Goal: Task Accomplishment & Management: Use online tool/utility

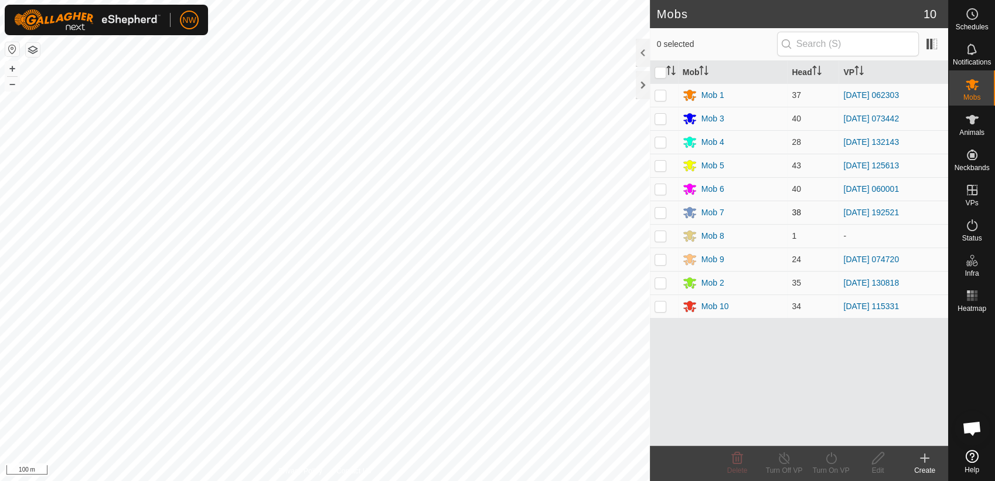
click at [660, 209] on p-checkbox at bounding box center [661, 212] width 12 height 9
checkbox input "true"
click at [831, 457] on icon at bounding box center [831, 458] width 15 height 14
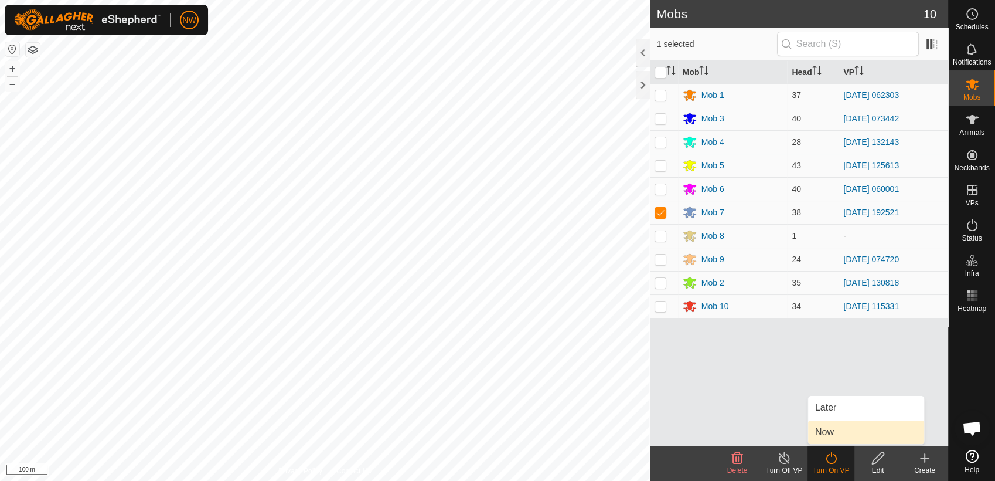
click at [832, 429] on link "Now" at bounding box center [866, 431] width 116 height 23
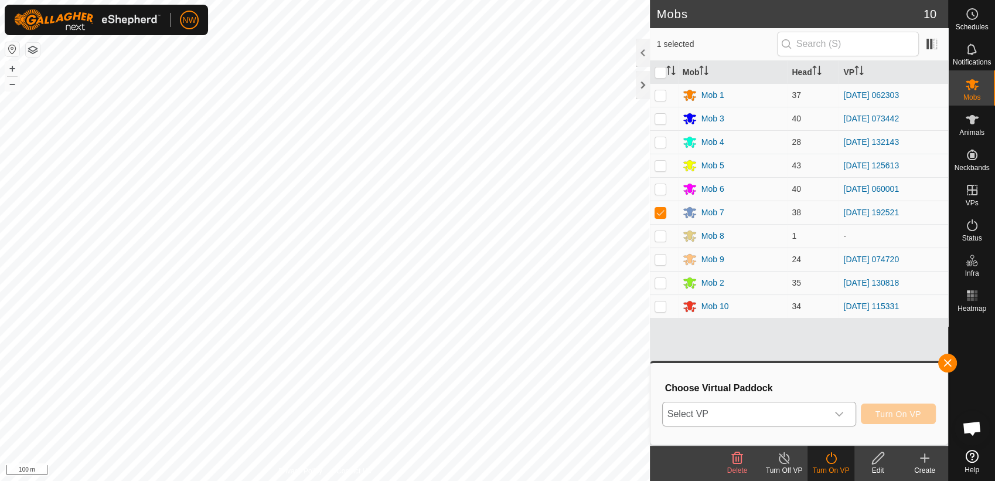
click at [842, 412] on icon "dropdown trigger" at bounding box center [839, 413] width 9 height 9
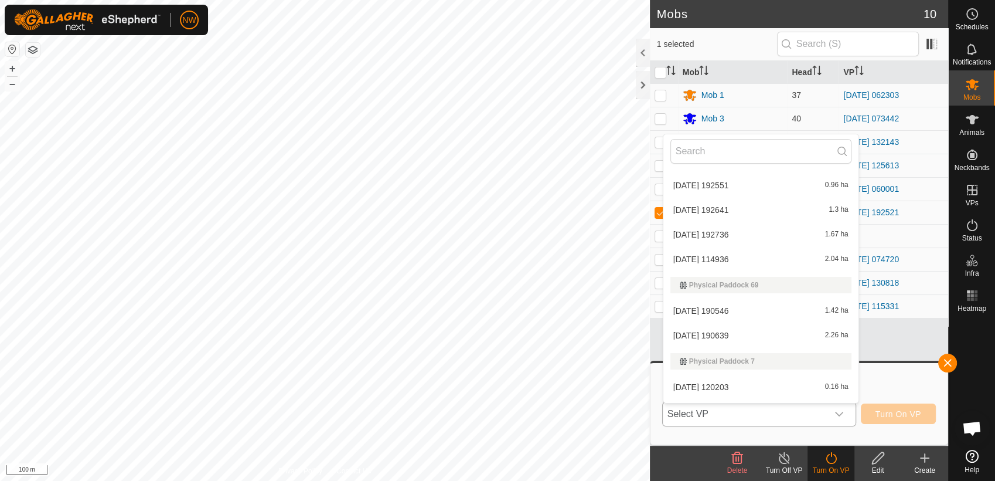
scroll to position [11164, 0]
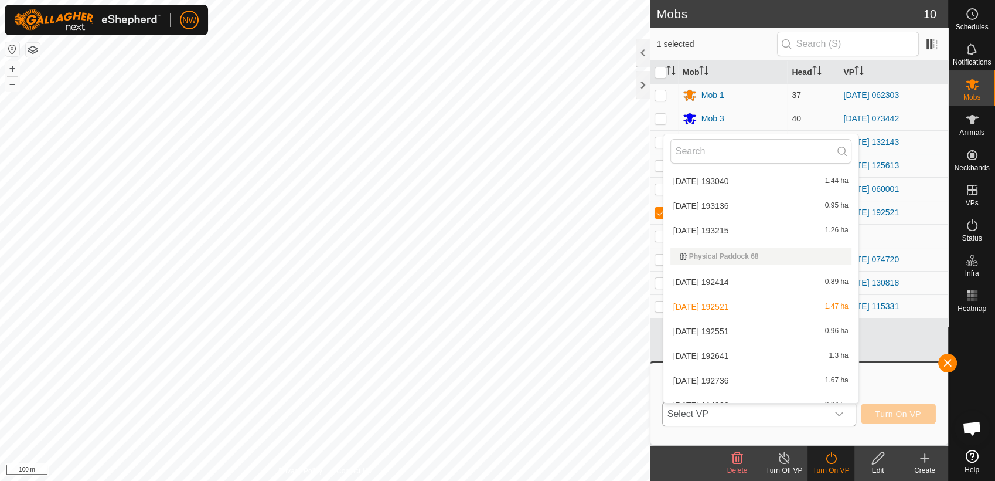
click at [705, 327] on li "[DATE] 192551 0.96 ha" at bounding box center [761, 330] width 195 height 23
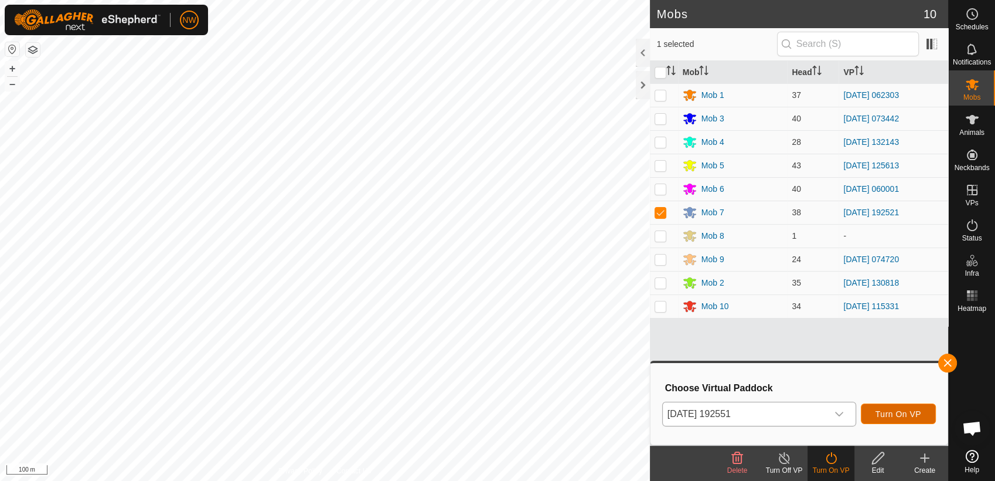
click at [893, 406] on button "Turn On VP" at bounding box center [898, 413] width 75 height 21
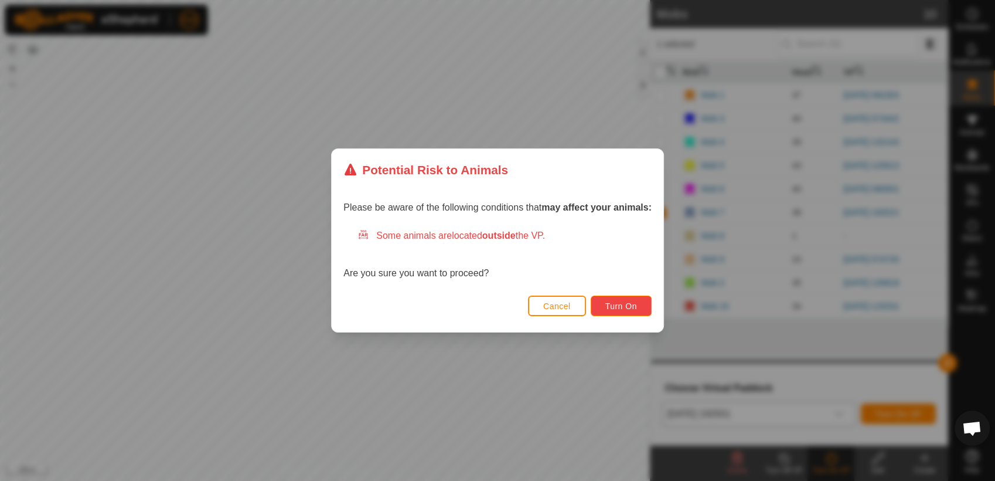
click at [626, 308] on span "Turn On" at bounding box center [622, 305] width 32 height 9
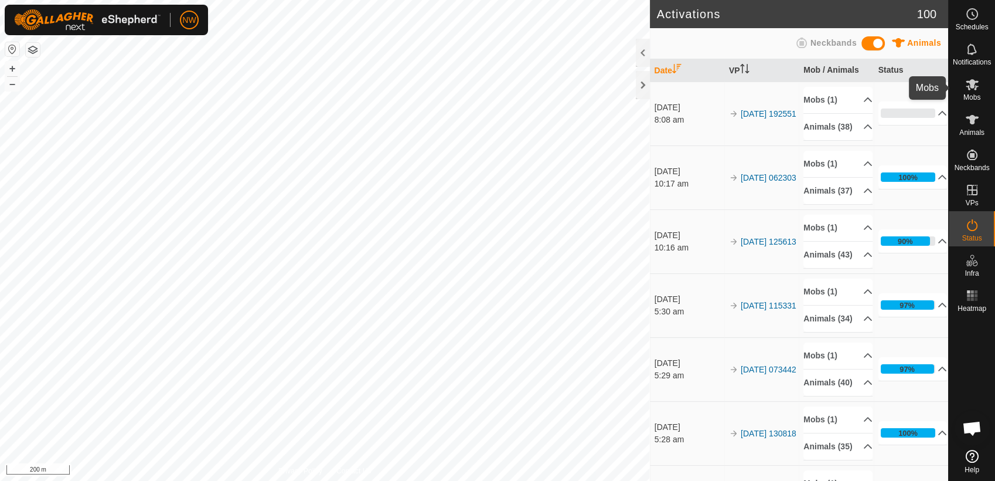
click at [974, 87] on icon at bounding box center [972, 84] width 14 height 14
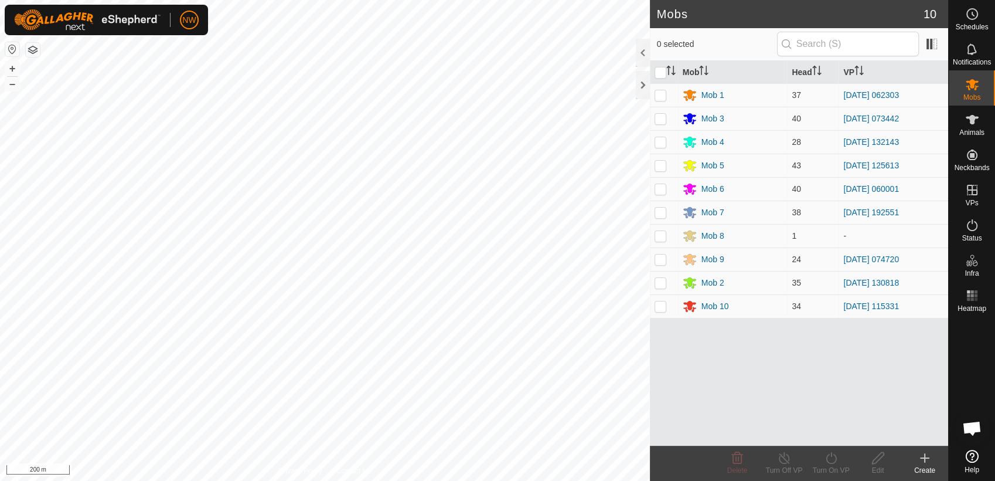
click at [661, 260] on p-checkbox at bounding box center [661, 258] width 12 height 9
checkbox input "true"
click at [830, 460] on icon at bounding box center [831, 458] width 15 height 14
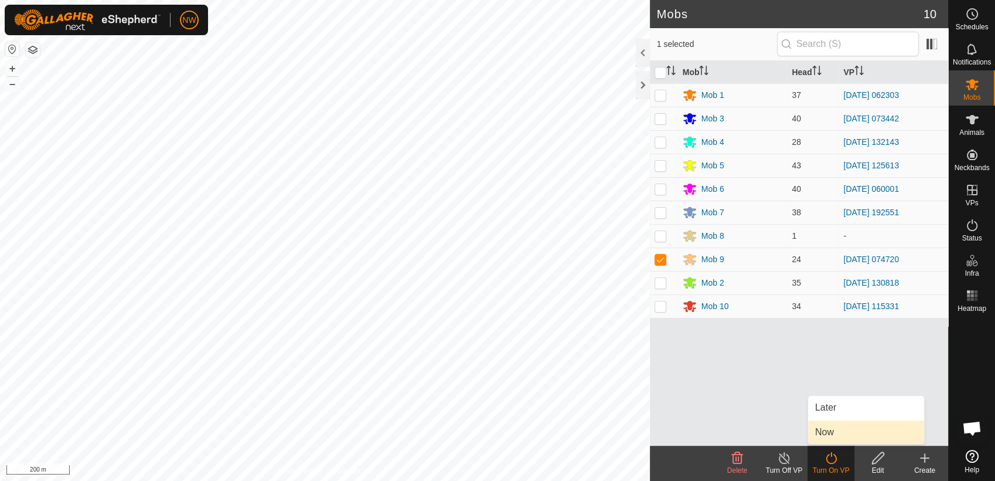
click at [828, 430] on link "Now" at bounding box center [866, 431] width 116 height 23
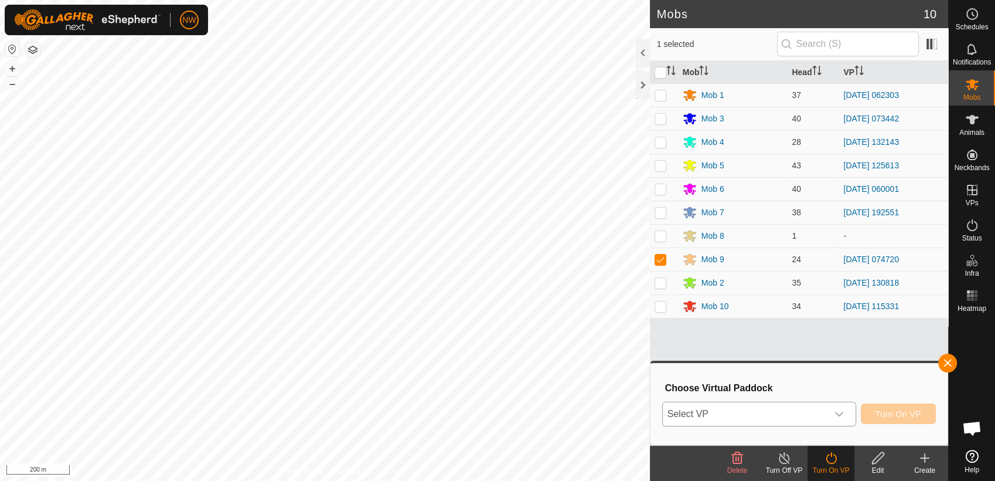
click at [842, 411] on icon "dropdown trigger" at bounding box center [839, 413] width 9 height 9
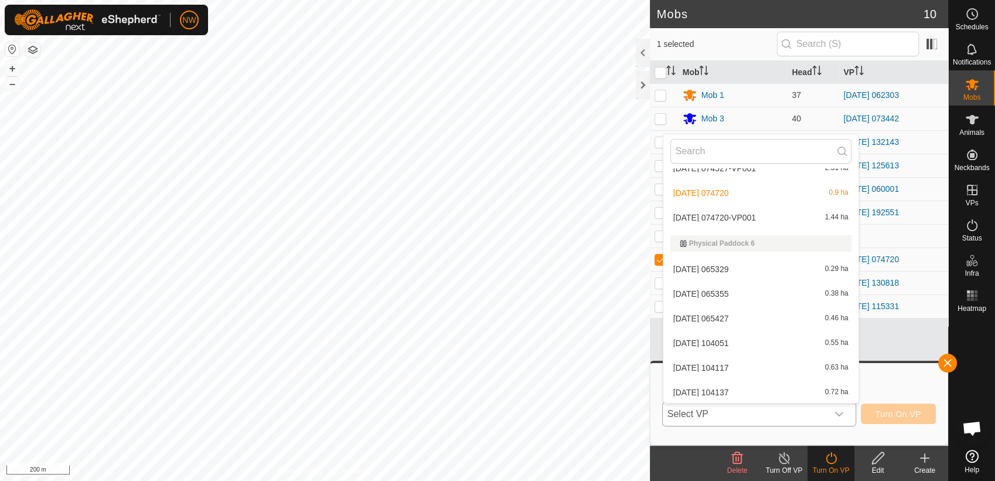
scroll to position [9236, 0]
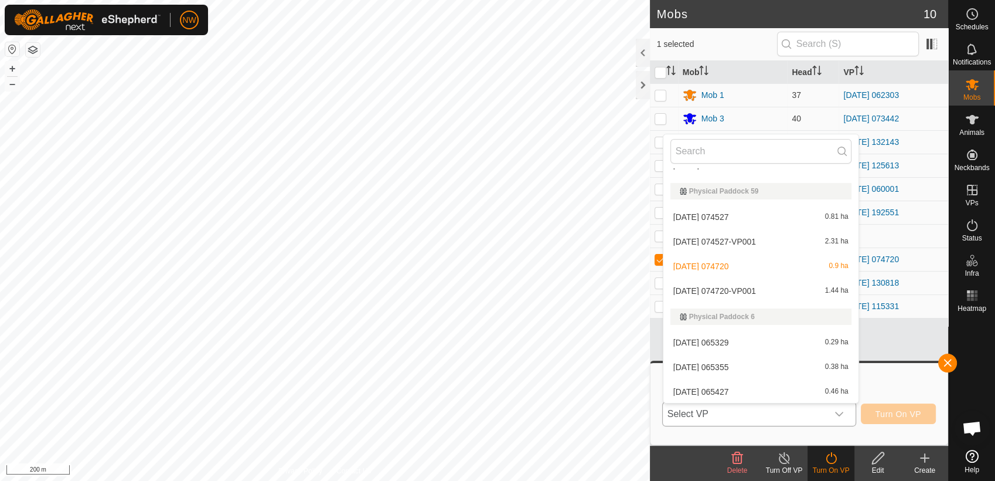
click at [763, 290] on li "[DATE] 074720-VP001 1.44 ha" at bounding box center [761, 290] width 195 height 23
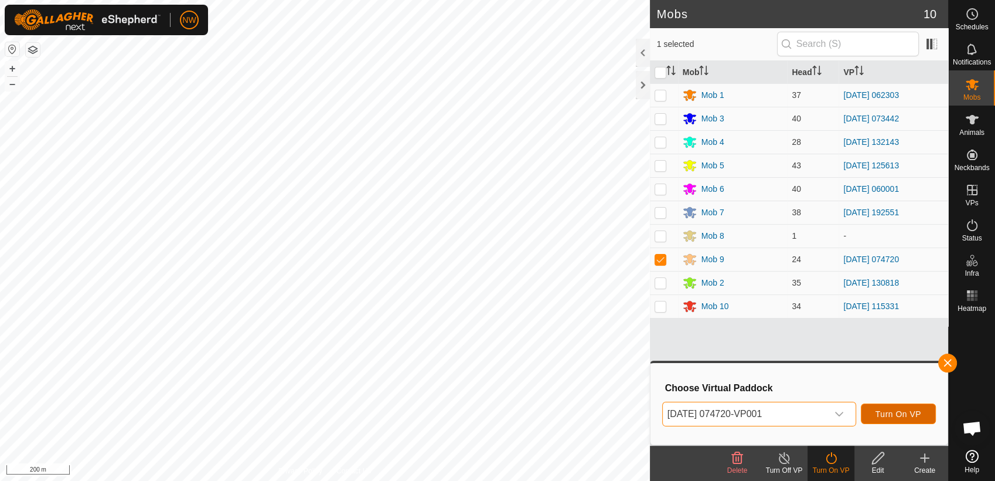
click at [888, 410] on span "Turn On VP" at bounding box center [899, 413] width 46 height 9
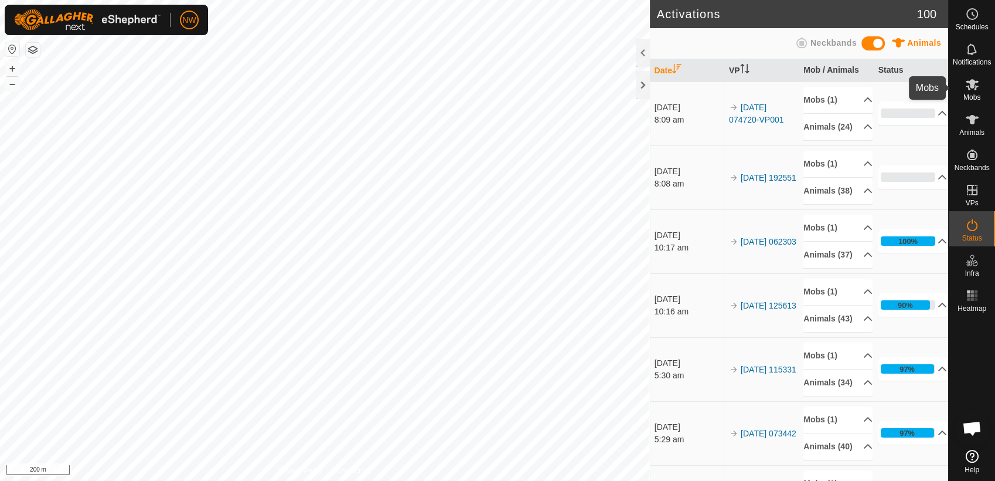
click at [975, 88] on icon at bounding box center [972, 84] width 13 height 11
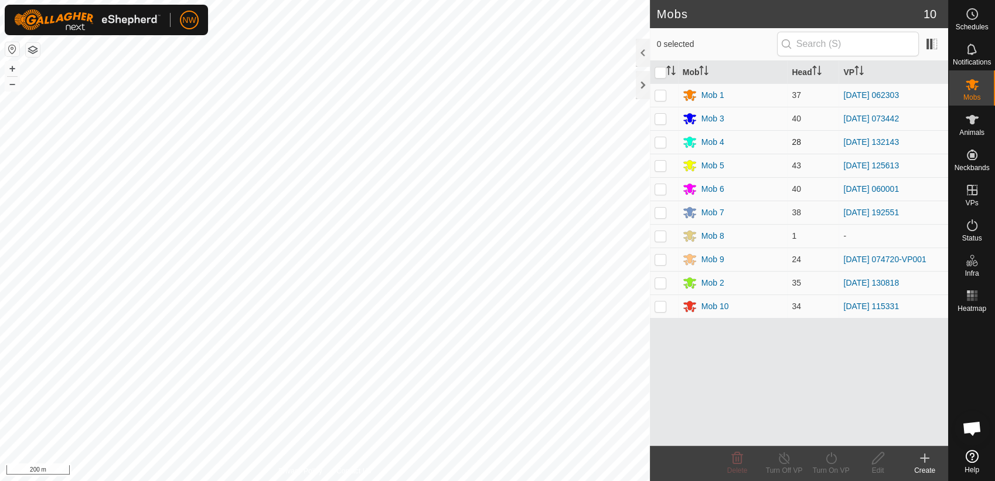
click at [660, 140] on p-checkbox at bounding box center [661, 141] width 12 height 9
checkbox input "true"
click at [832, 457] on icon at bounding box center [831, 458] width 15 height 14
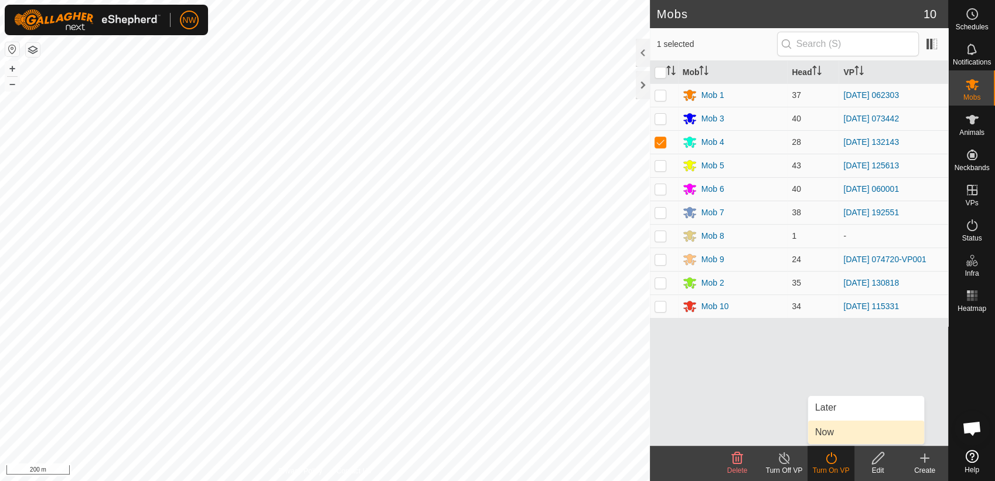
click at [828, 430] on link "Now" at bounding box center [866, 431] width 116 height 23
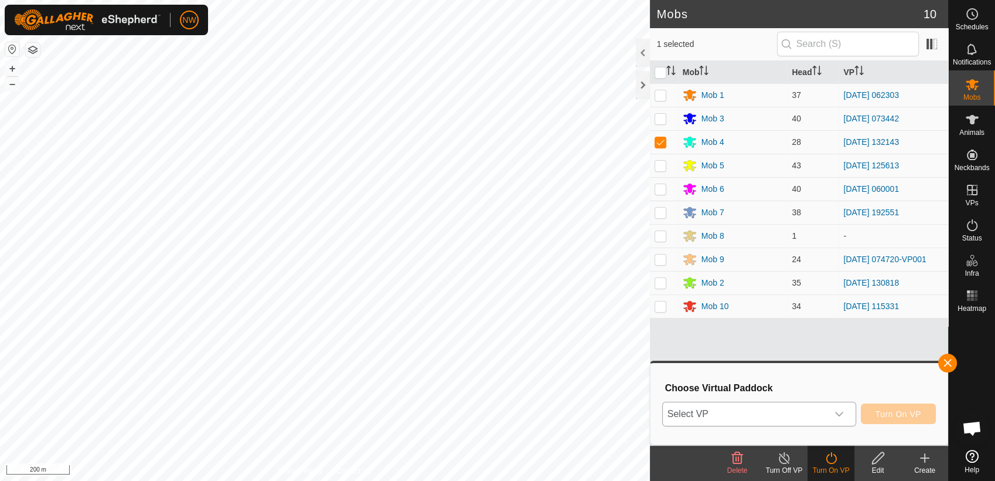
click at [842, 410] on icon "dropdown trigger" at bounding box center [839, 413] width 9 height 9
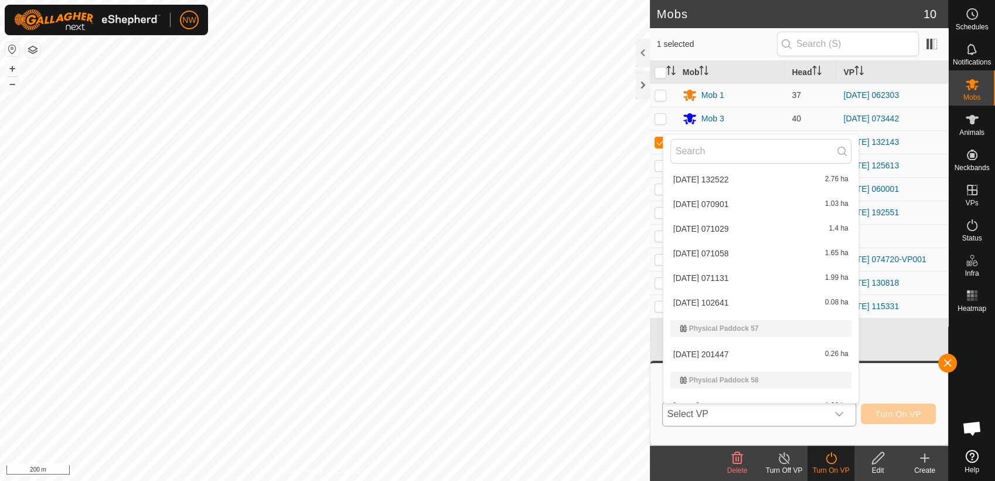
scroll to position [8618, 0]
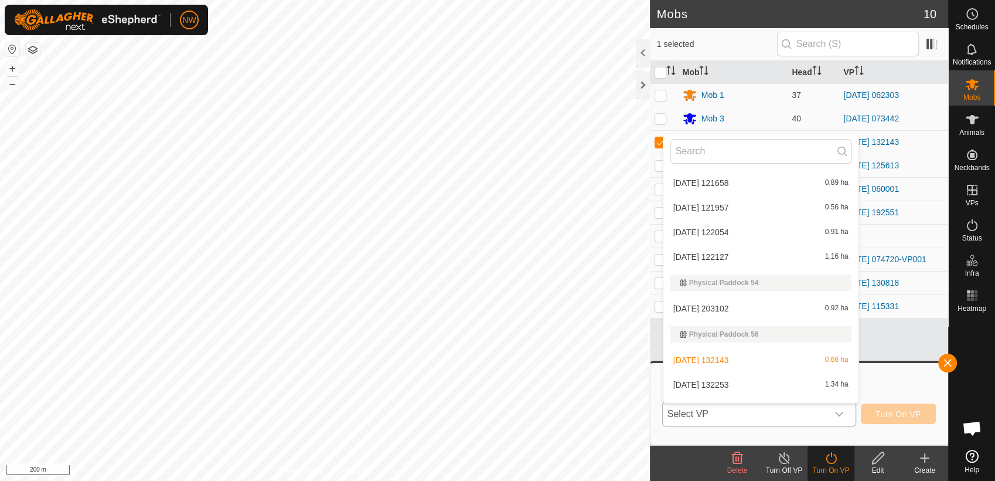
click at [732, 379] on li "[DATE] 132253 1.34 ha" at bounding box center [761, 384] width 195 height 23
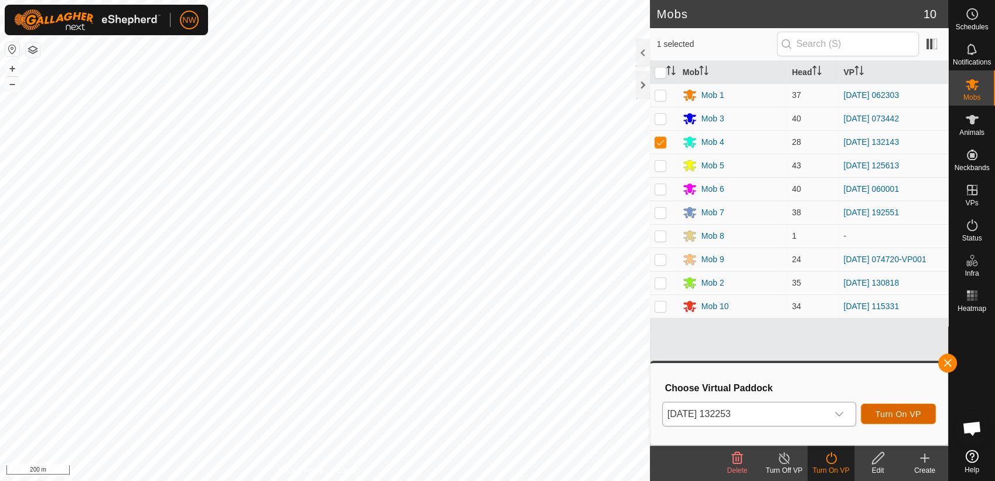
click at [902, 409] on span "Turn On VP" at bounding box center [899, 413] width 46 height 9
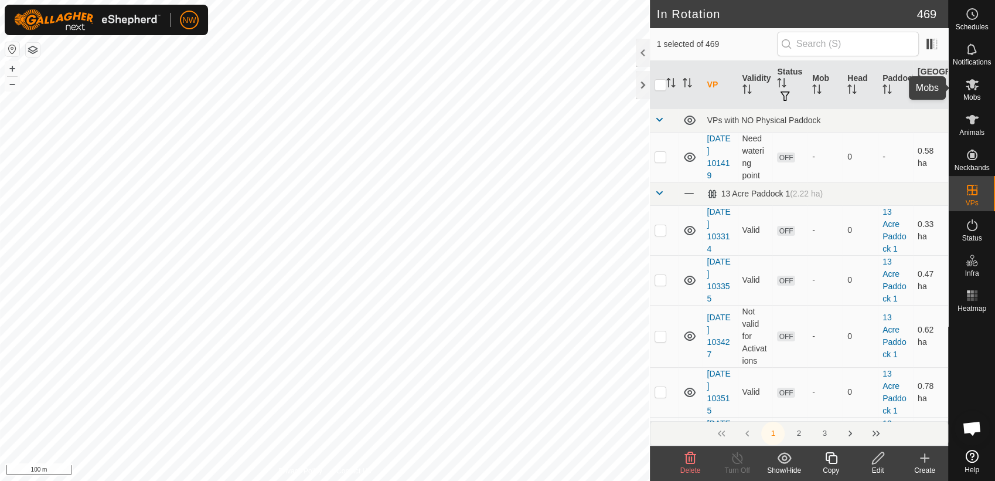
click at [980, 94] on span "Mobs" at bounding box center [972, 97] width 17 height 7
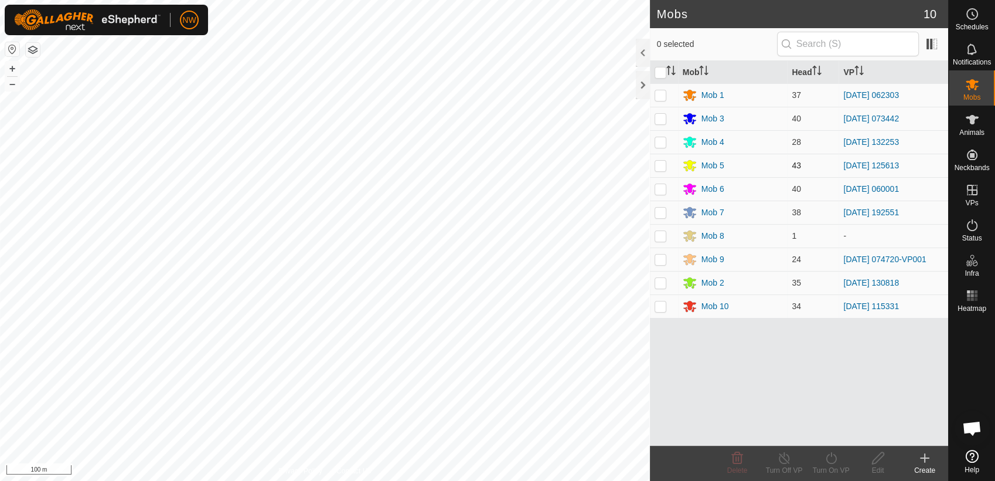
click at [660, 162] on p-checkbox at bounding box center [661, 165] width 12 height 9
checkbox input "true"
click at [784, 458] on icon at bounding box center [784, 458] width 15 height 14
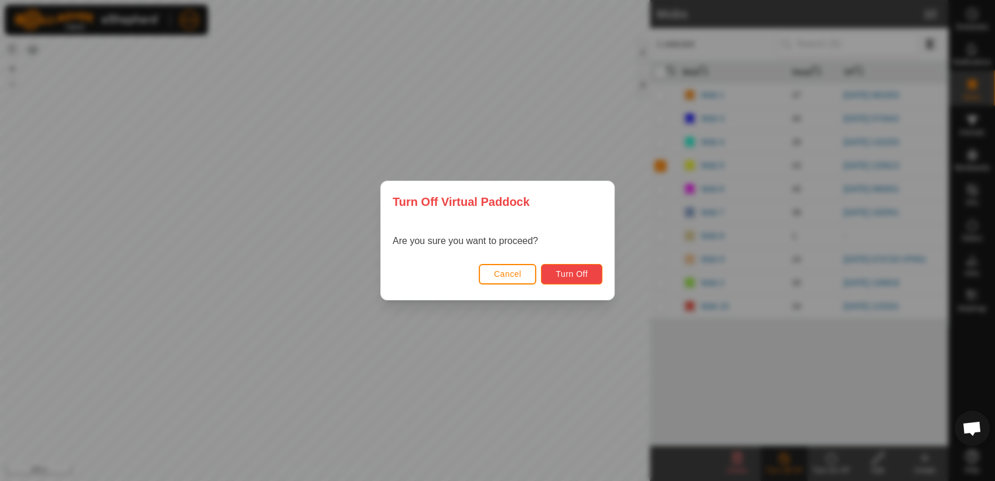
click at [586, 274] on span "Turn Off" at bounding box center [572, 273] width 32 height 9
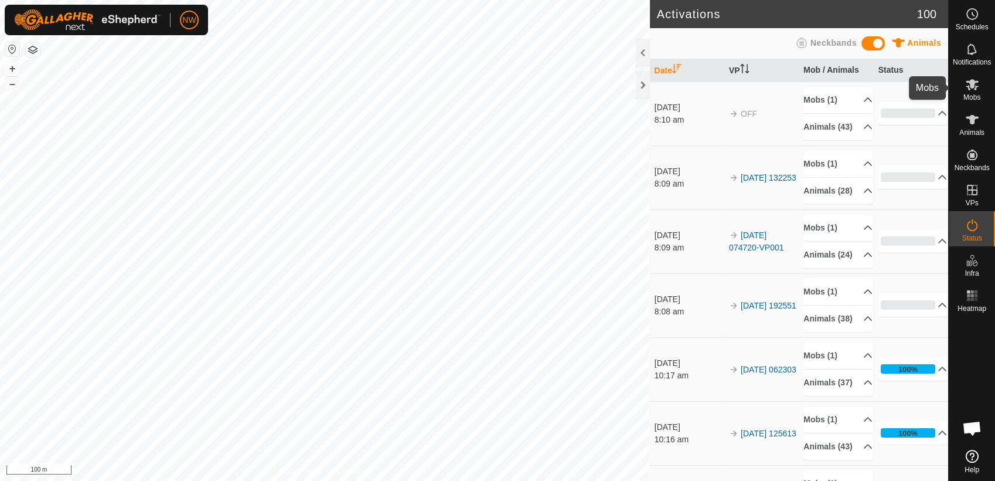
click at [971, 86] on icon at bounding box center [972, 84] width 13 height 11
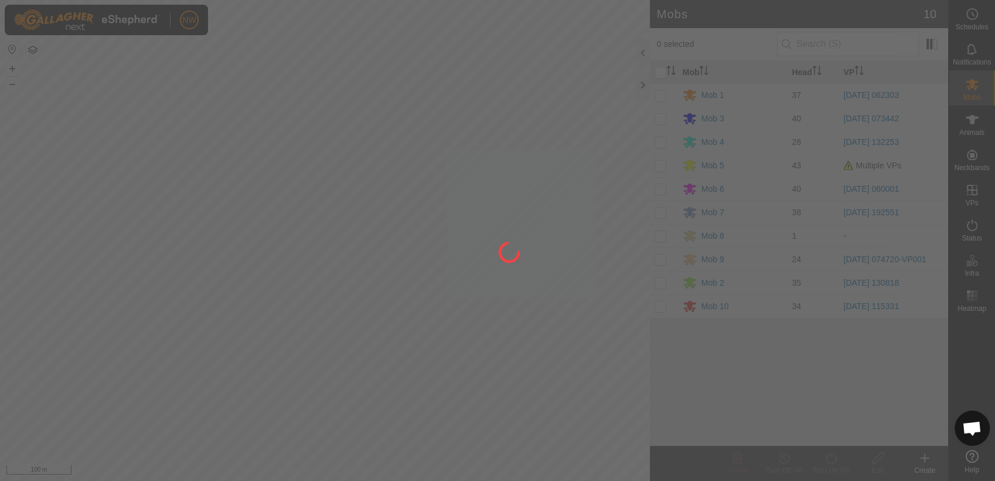
click at [657, 162] on div at bounding box center [497, 240] width 995 height 481
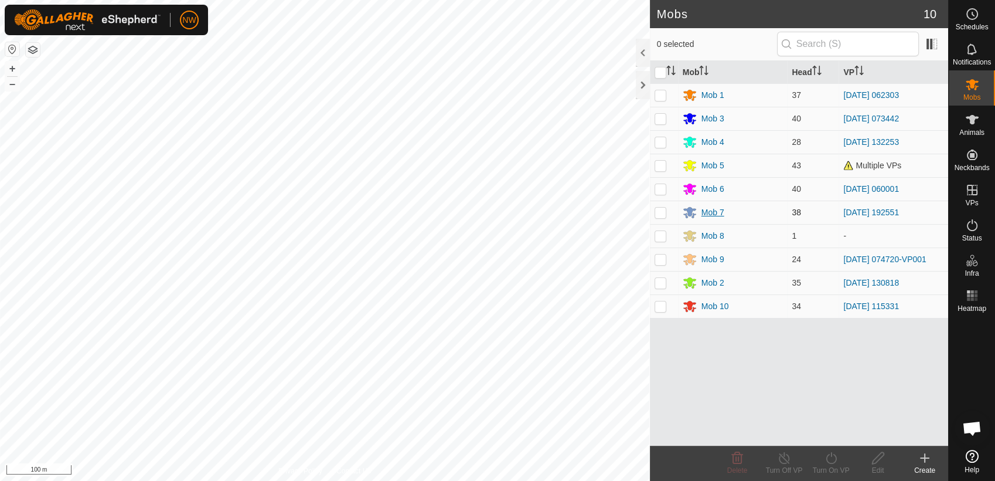
drag, startPoint x: 662, startPoint y: 166, endPoint x: 689, endPoint y: 212, distance: 53.9
click at [665, 171] on td at bounding box center [664, 165] width 28 height 23
checkbox input "true"
click at [832, 459] on icon at bounding box center [831, 458] width 15 height 14
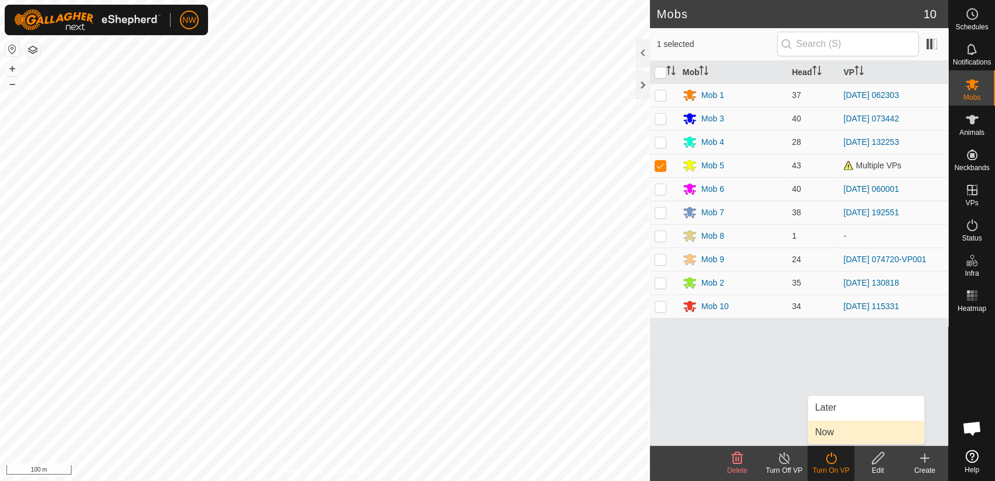
click at [830, 430] on link "Now" at bounding box center [866, 431] width 116 height 23
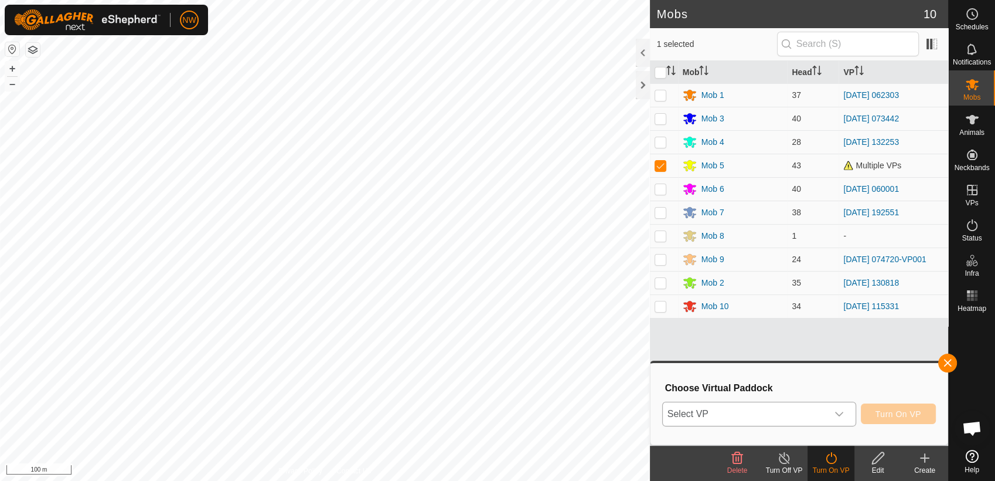
click at [843, 414] on icon "dropdown trigger" at bounding box center [839, 413] width 9 height 9
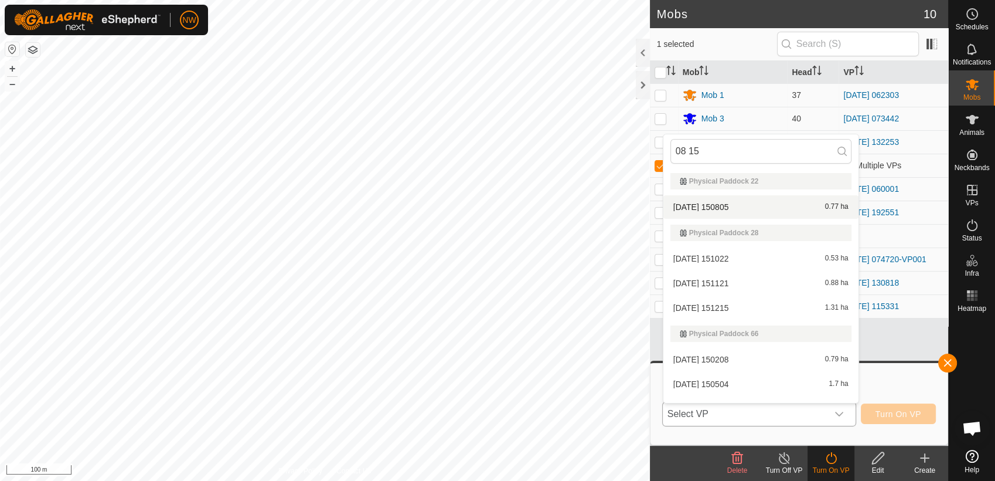
type input "08 15"
click at [703, 205] on li "[DATE] 150805 0.77 ha" at bounding box center [761, 206] width 195 height 23
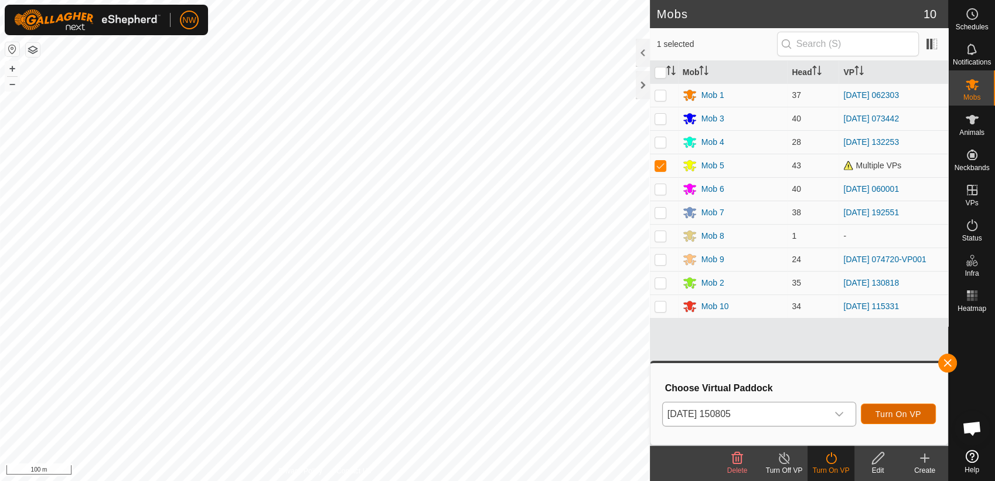
click at [914, 414] on span "Turn On VP" at bounding box center [899, 413] width 46 height 9
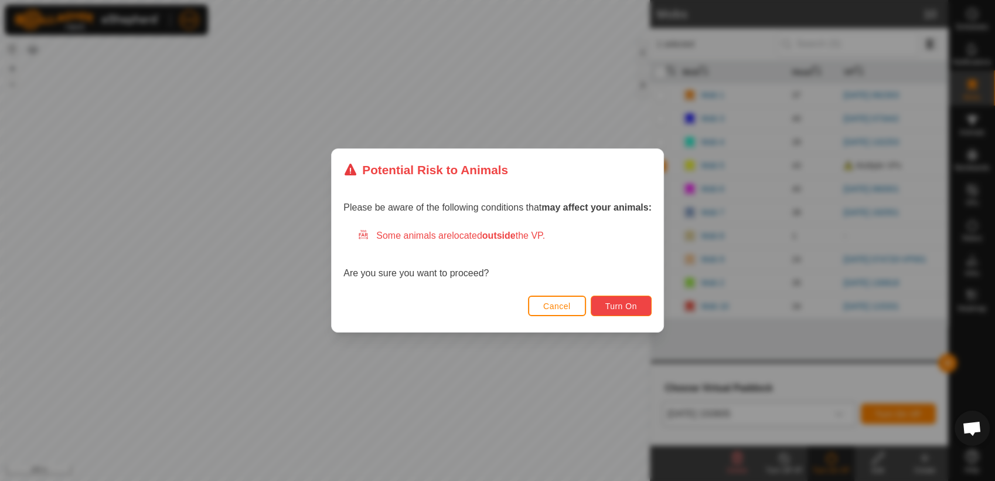
click at [644, 307] on button "Turn On" at bounding box center [621, 305] width 61 height 21
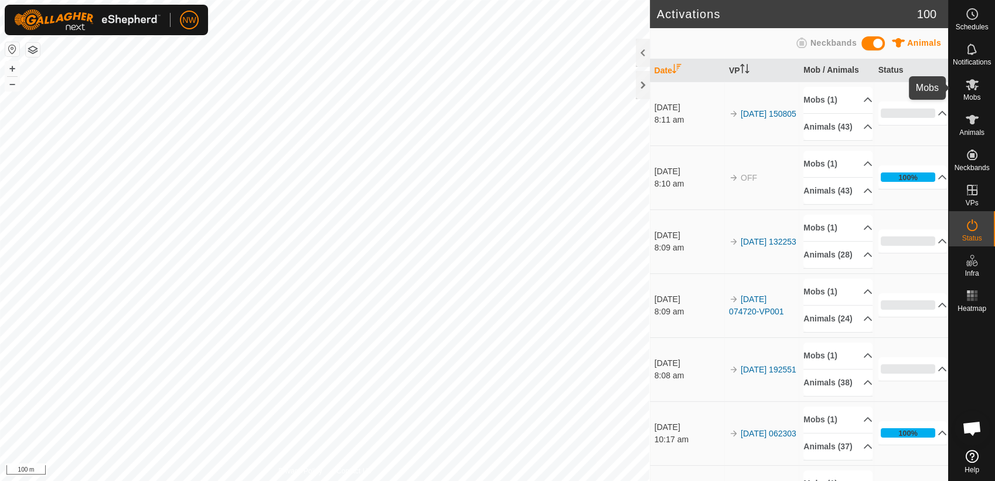
click at [979, 88] on es-mob-svg-icon at bounding box center [972, 84] width 21 height 19
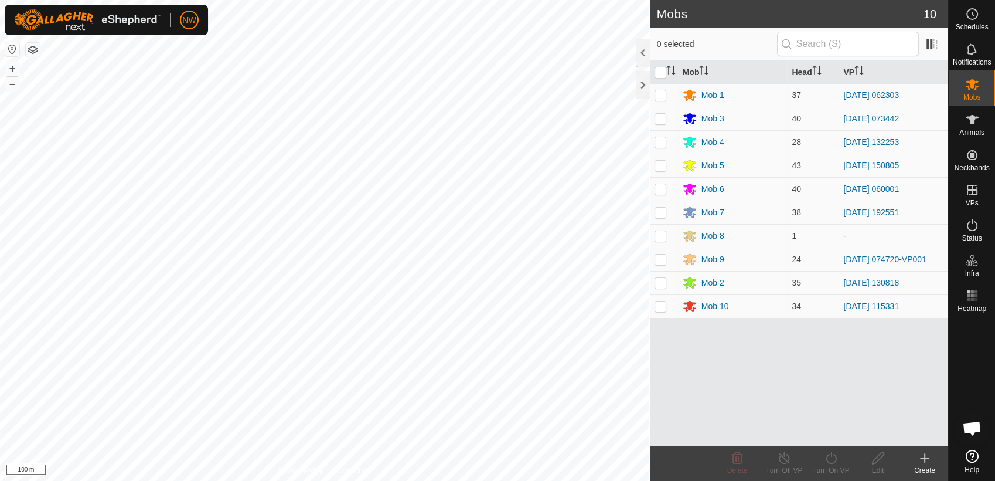
click at [661, 305] on p-checkbox at bounding box center [661, 305] width 12 height 9
checkbox input "true"
click at [833, 457] on icon at bounding box center [831, 458] width 15 height 14
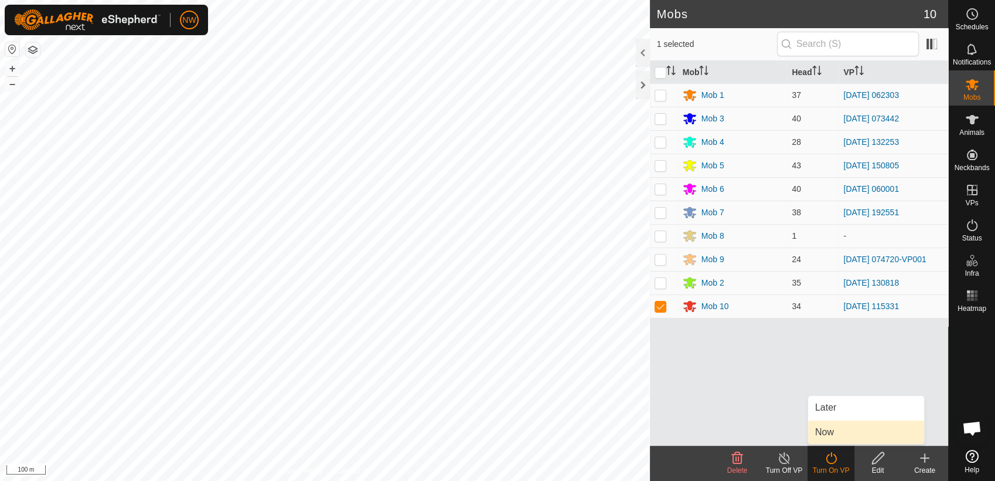
click at [840, 430] on link "Now" at bounding box center [866, 431] width 116 height 23
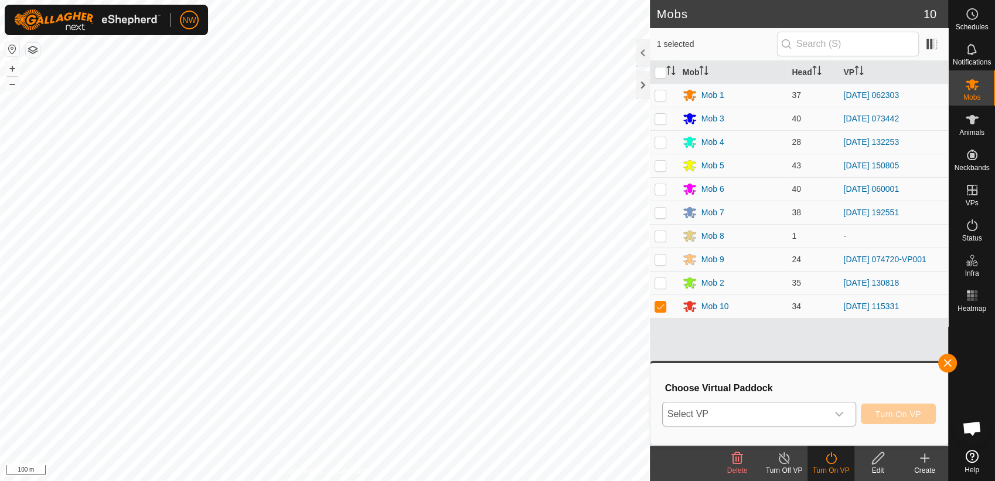
click at [843, 412] on icon "dropdown trigger" at bounding box center [839, 413] width 9 height 9
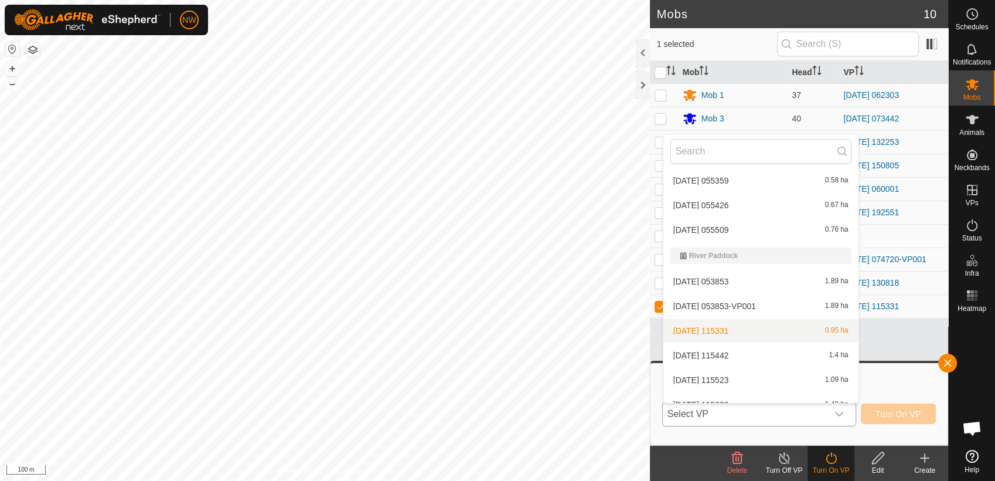
scroll to position [13223, 0]
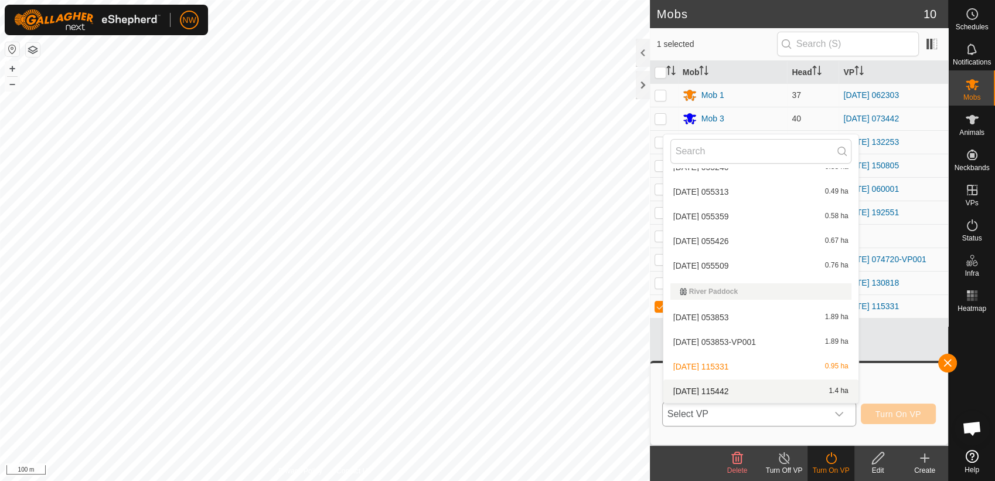
click at [735, 385] on li "[DATE] 115442 1.4 ha" at bounding box center [761, 390] width 195 height 23
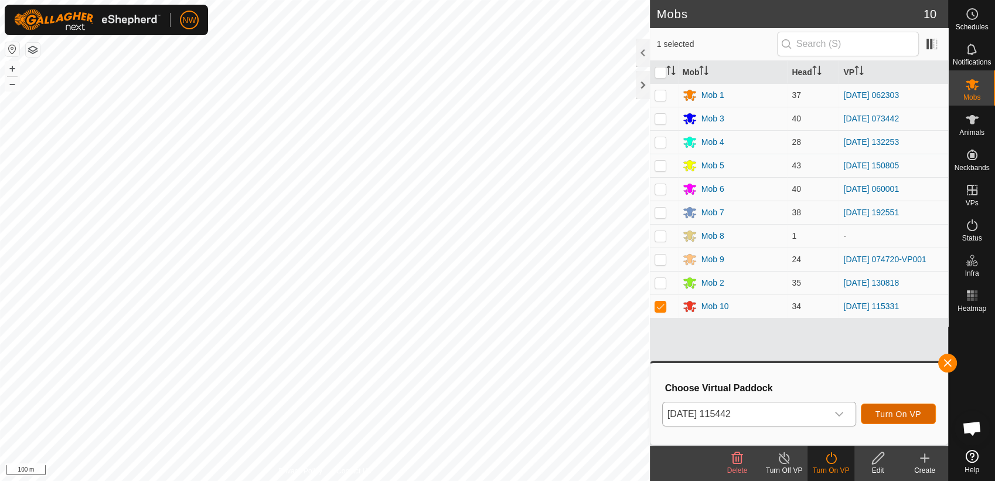
click at [897, 411] on span "Turn On VP" at bounding box center [899, 413] width 46 height 9
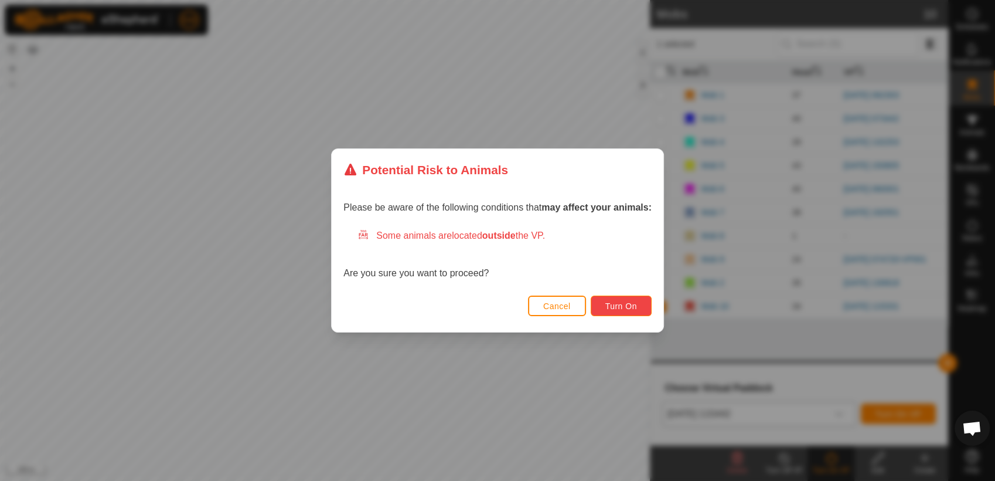
click at [611, 303] on span "Turn On" at bounding box center [622, 305] width 32 height 9
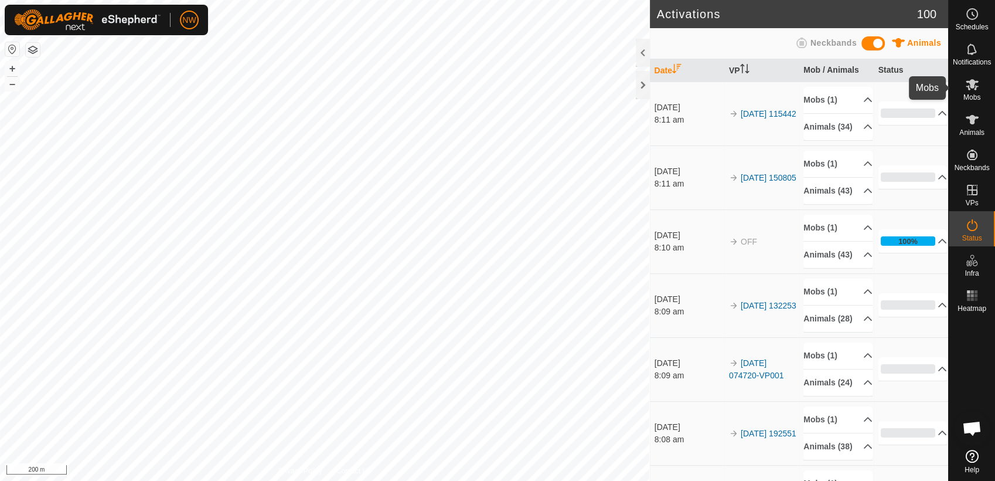
click at [974, 87] on icon at bounding box center [972, 84] width 13 height 11
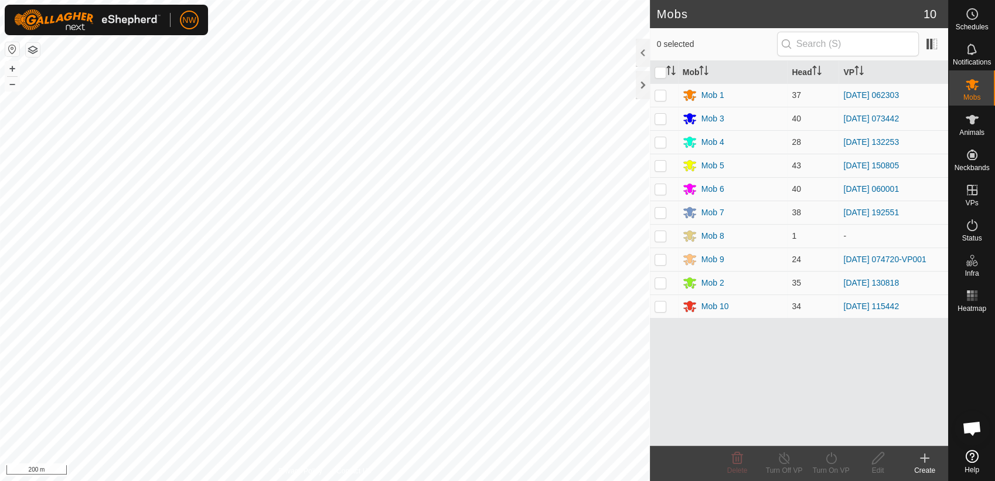
click at [657, 120] on p-checkbox at bounding box center [661, 118] width 12 height 9
checkbox input "true"
click at [831, 460] on icon at bounding box center [831, 458] width 15 height 14
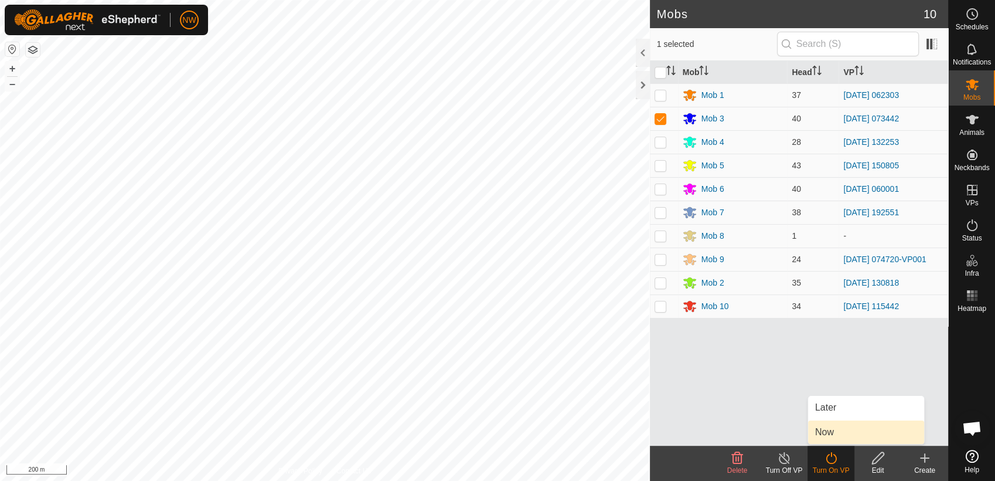
click at [838, 431] on link "Now" at bounding box center [866, 431] width 116 height 23
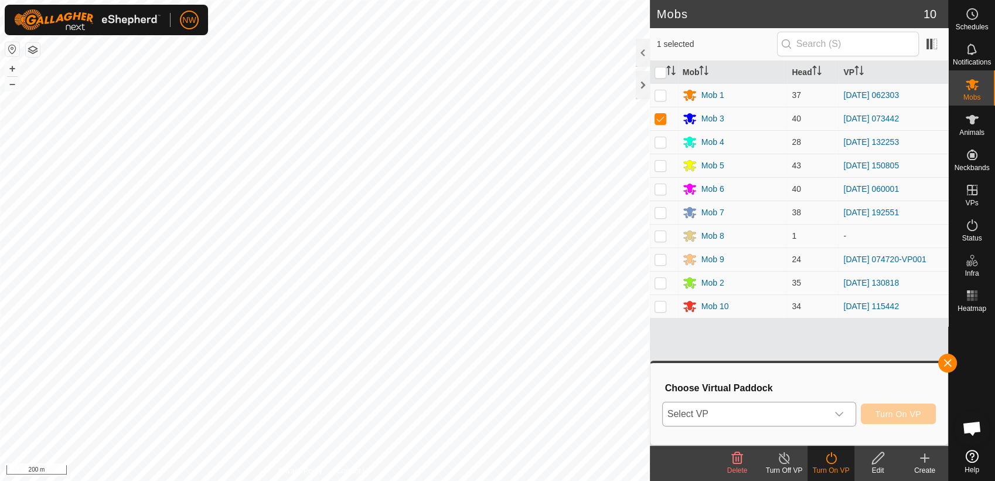
click at [842, 414] on icon "dropdown trigger" at bounding box center [839, 414] width 8 height 5
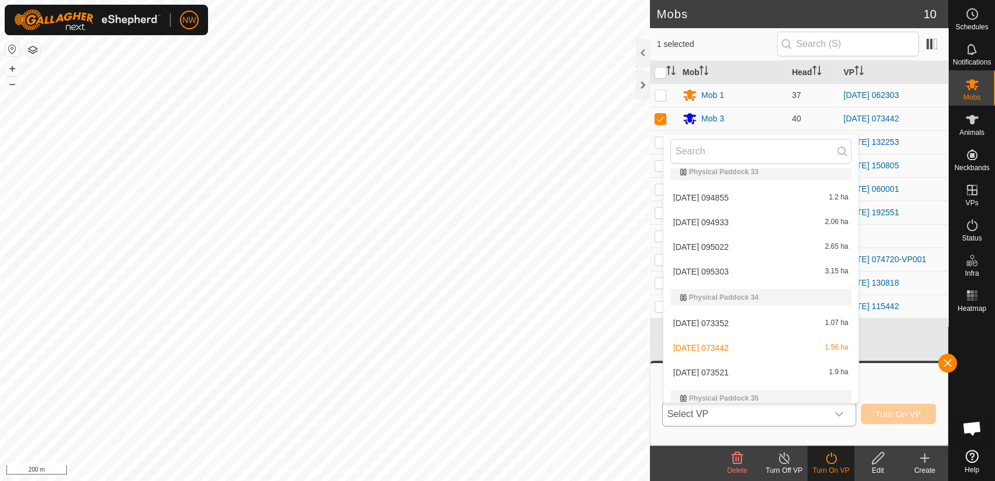
scroll to position [7272, 0]
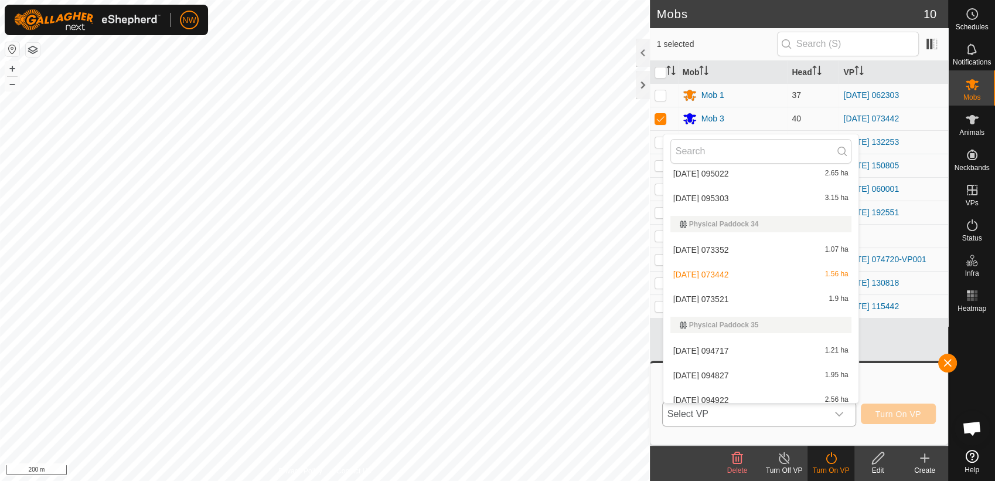
click at [724, 292] on li "[DATE] 073521 1.9 ha" at bounding box center [761, 298] width 195 height 23
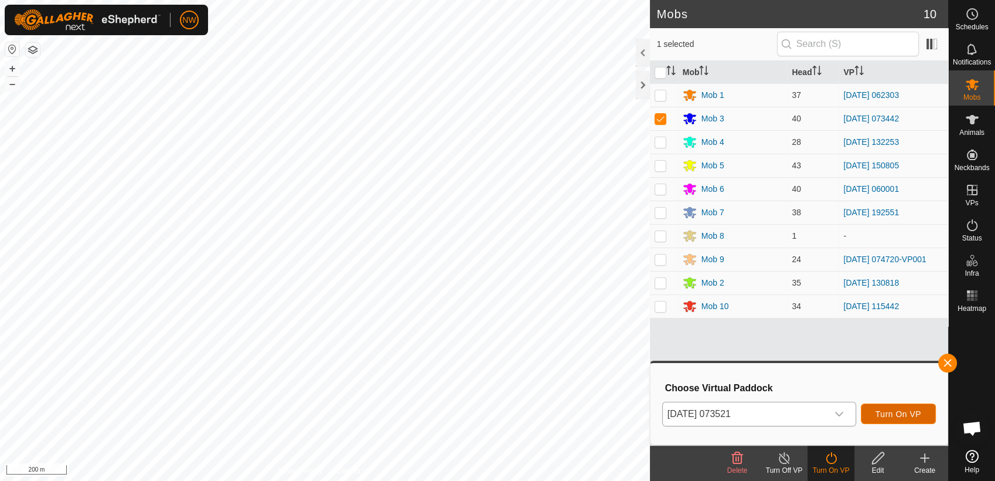
click at [889, 413] on span "Turn On VP" at bounding box center [899, 413] width 46 height 9
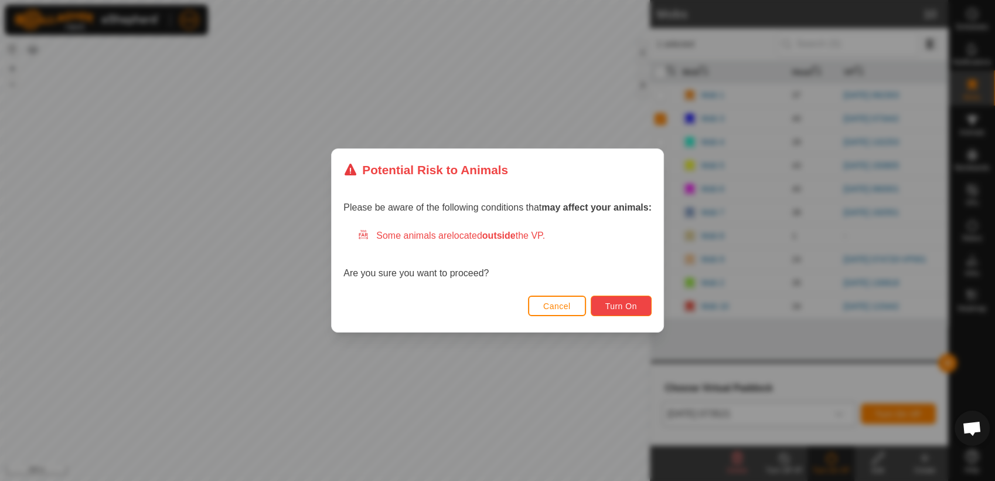
click at [632, 306] on span "Turn On" at bounding box center [622, 305] width 32 height 9
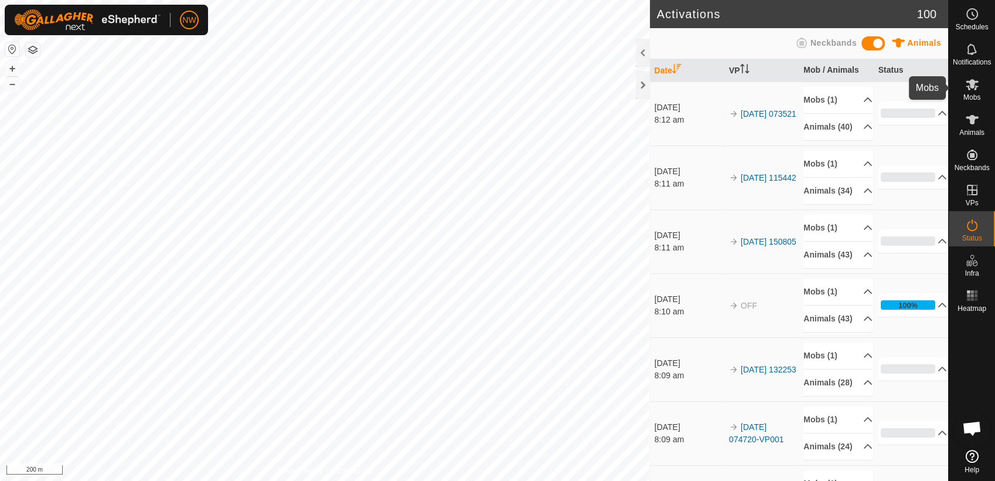
click at [978, 86] on icon at bounding box center [972, 84] width 13 height 11
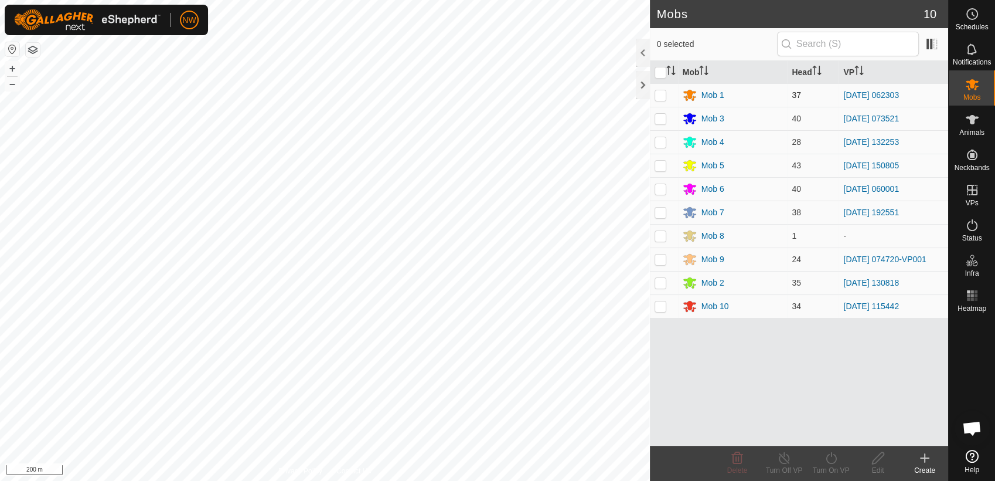
click at [663, 96] on p-checkbox at bounding box center [661, 94] width 12 height 9
checkbox input "true"
click at [830, 461] on icon at bounding box center [831, 458] width 15 height 14
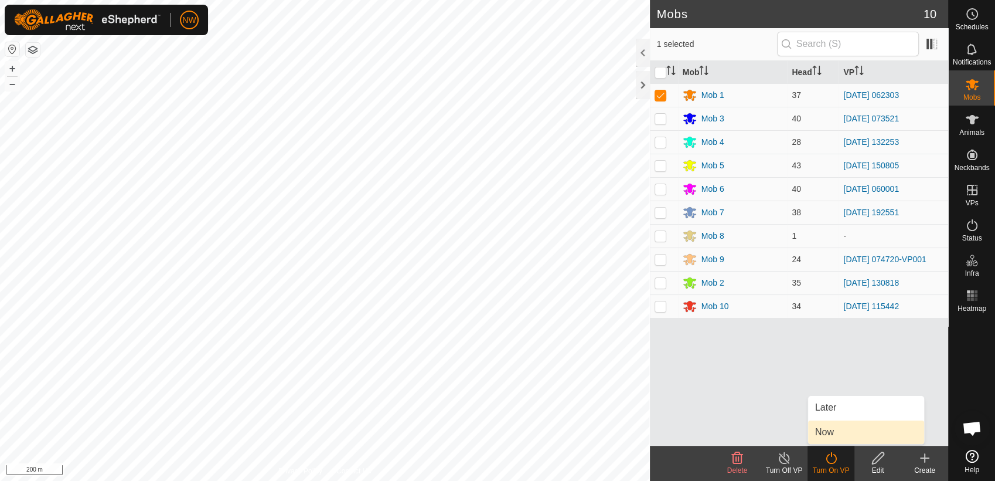
click at [830, 433] on link "Now" at bounding box center [866, 431] width 116 height 23
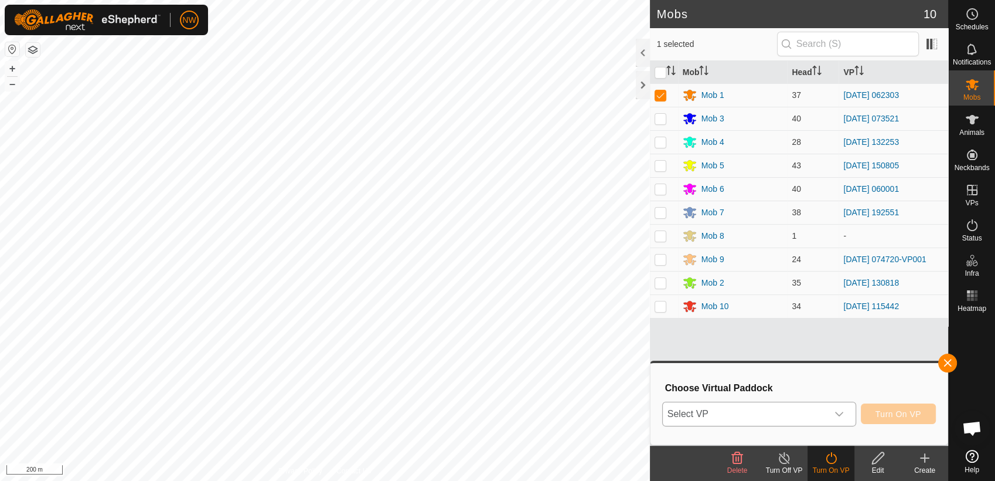
click at [839, 414] on icon "dropdown trigger" at bounding box center [839, 413] width 9 height 9
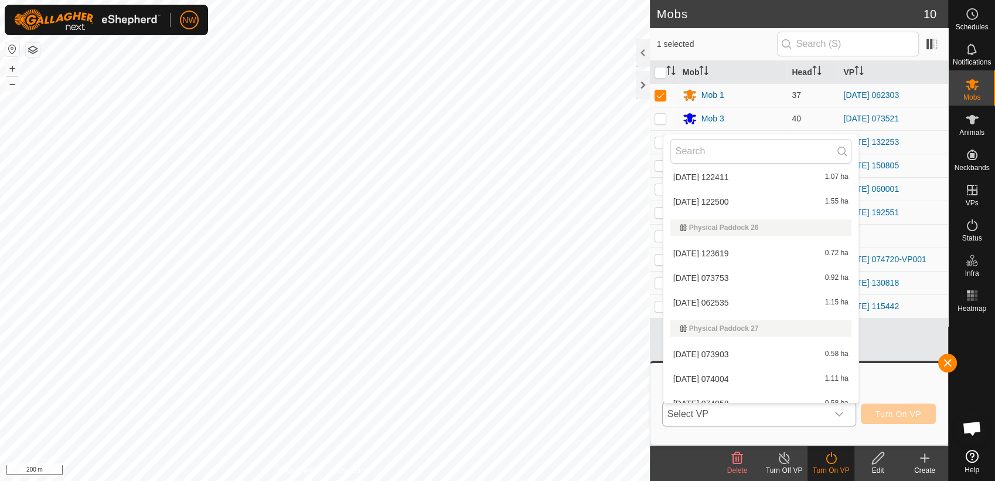
scroll to position [5890, 0]
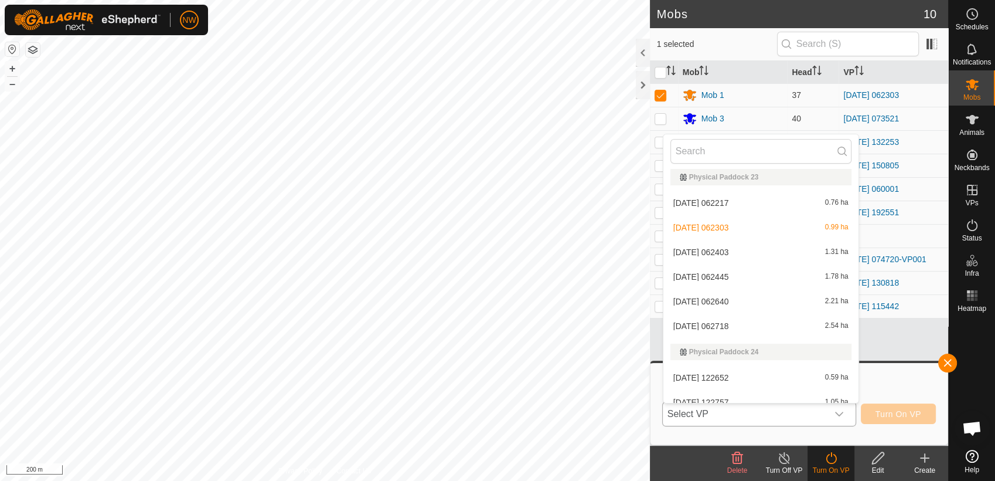
click at [726, 247] on li "[DATE] 062403 1.31 ha" at bounding box center [761, 251] width 195 height 23
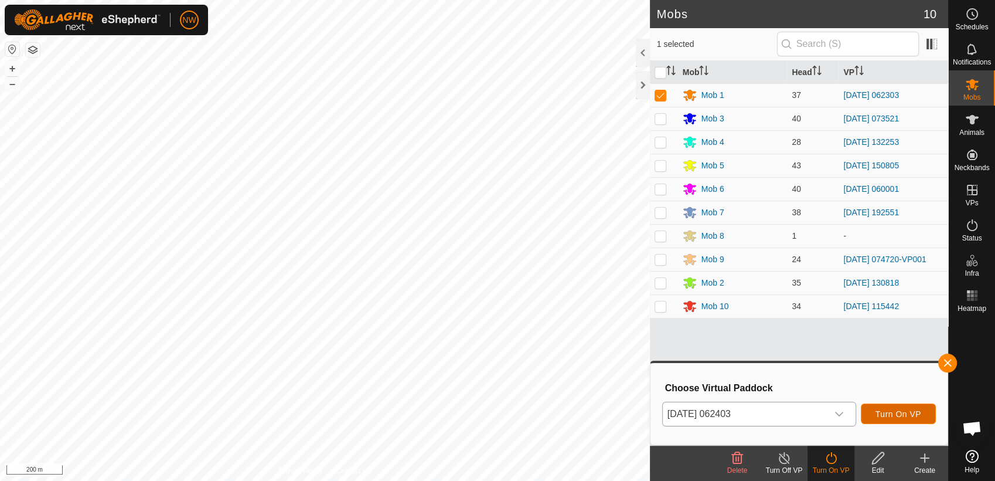
click at [897, 413] on span "Turn On VP" at bounding box center [899, 413] width 46 height 9
